Goal: Book appointment/travel/reservation

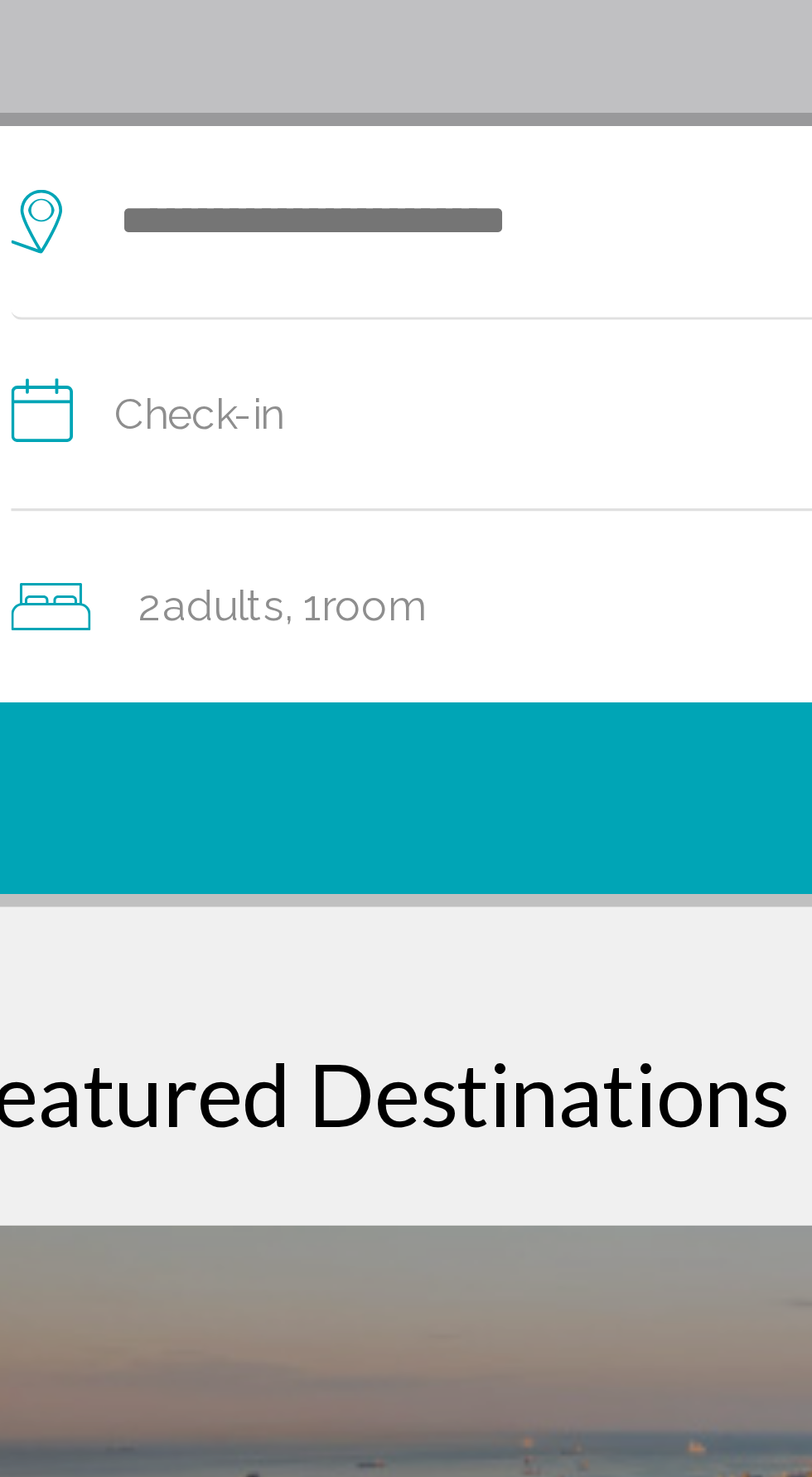
click at [184, 533] on span ", 1 Room rooms" at bounding box center [161, 528] width 44 height 23
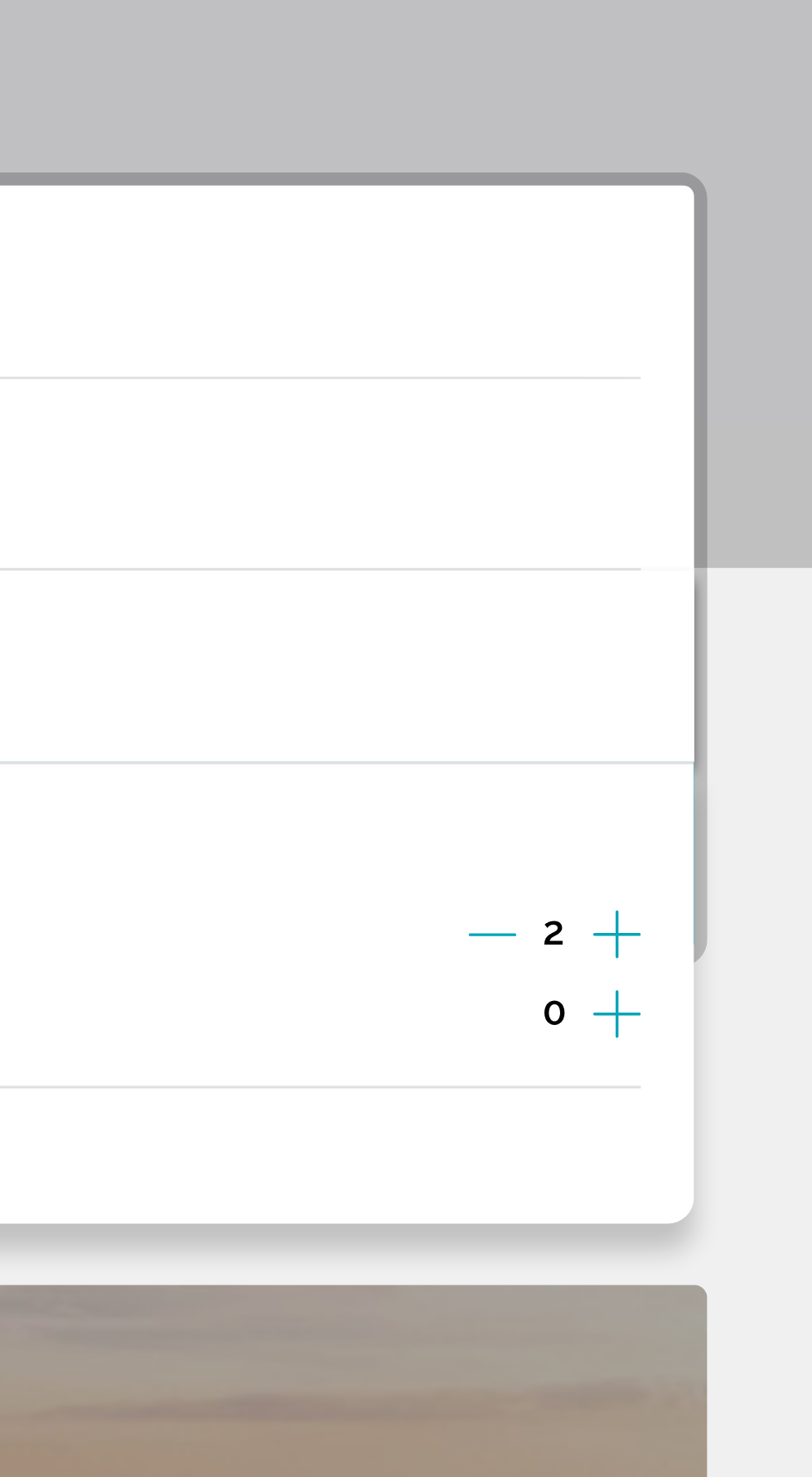
click at [748, 639] on icon "Increment children" at bounding box center [750, 637] width 14 height 20
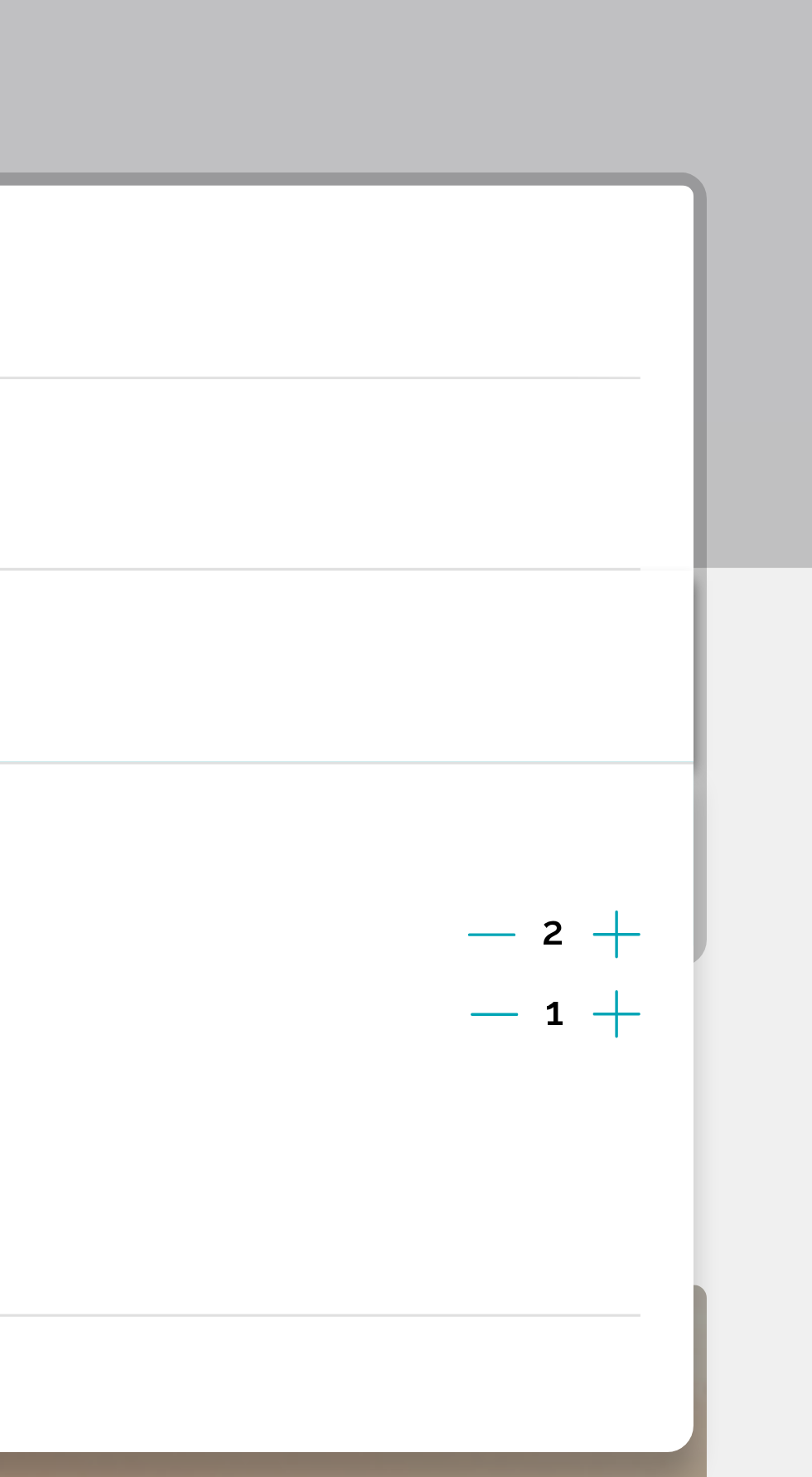
click at [746, 635] on icon "Increment children" at bounding box center [750, 637] width 14 height 20
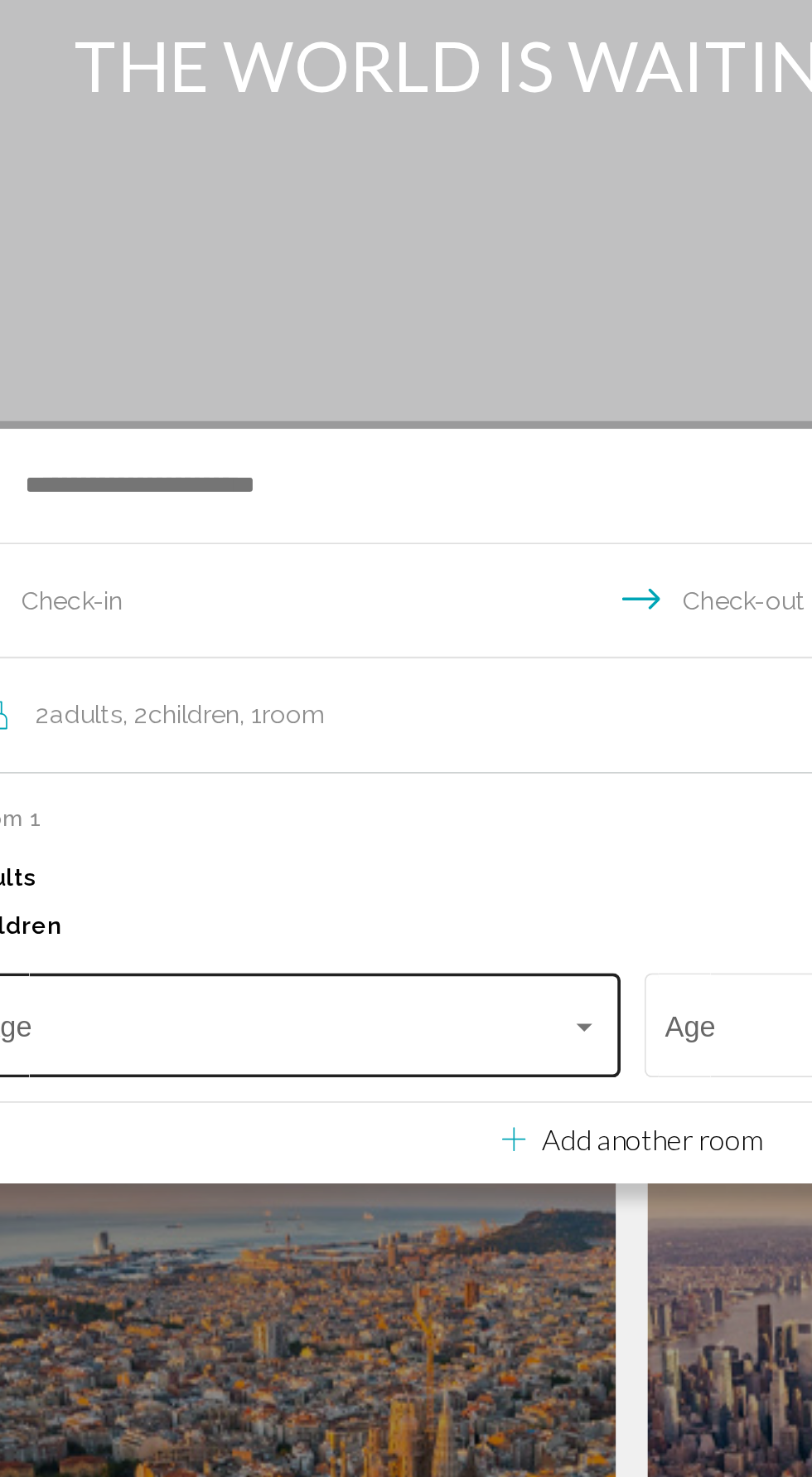
click at [374, 697] on div "Travelers: 2 adults, 2 children" at bounding box center [381, 692] width 14 height 14
